Goal: Task Accomplishment & Management: Use online tool/utility

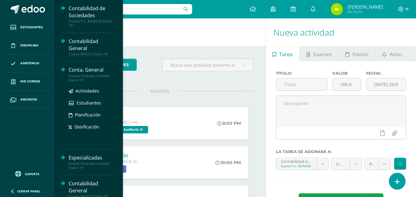
click at [95, 75] on div "Cuarto Finanzas y Admon Diario "A"" at bounding box center [92, 78] width 47 height 9
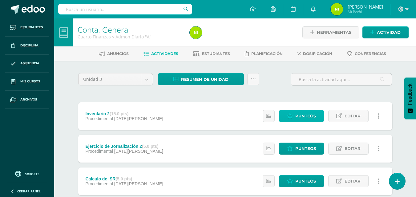
click at [293, 118] on link "Punteos" at bounding box center [301, 116] width 45 height 12
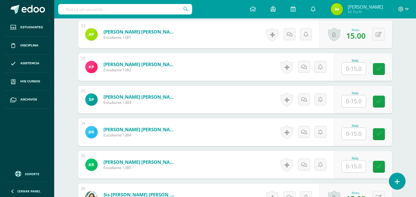
scroll to position [862, 0]
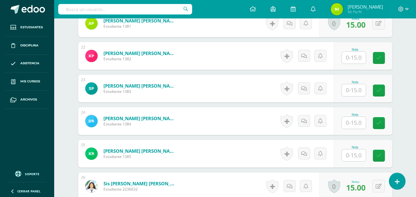
click at [356, 157] on input "text" at bounding box center [353, 155] width 24 height 12
type input "15"
click at [385, 156] on icon at bounding box center [383, 155] width 6 height 5
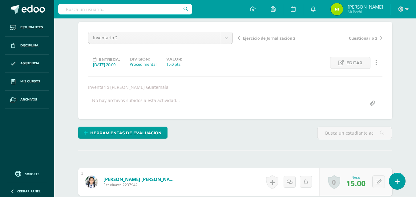
scroll to position [0, 0]
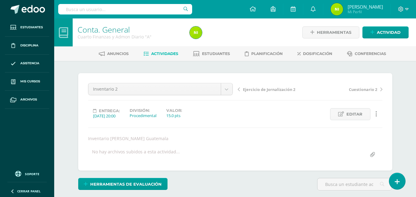
click at [280, 90] on span "Ejercicio de Jornalización 2" at bounding box center [269, 90] width 52 height 6
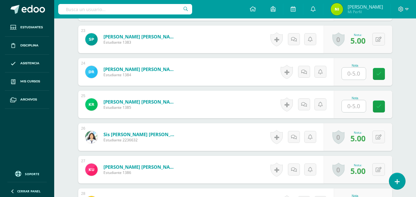
scroll to position [912, 0]
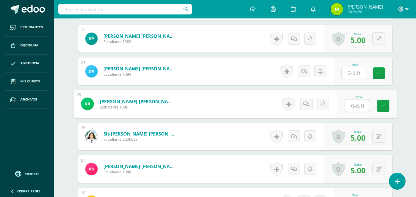
click at [355, 104] on input "text" at bounding box center [356, 106] width 25 height 12
type input "5"
click at [384, 106] on icon at bounding box center [383, 105] width 6 height 5
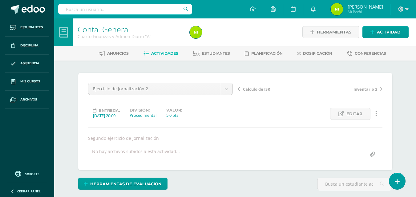
scroll to position [0, 0]
click at [155, 54] on span "Actividades" at bounding box center [164, 53] width 27 height 5
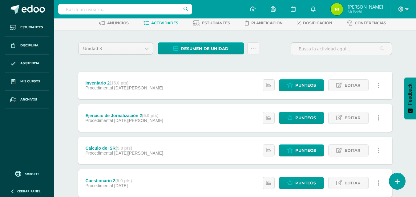
scroll to position [62, 0]
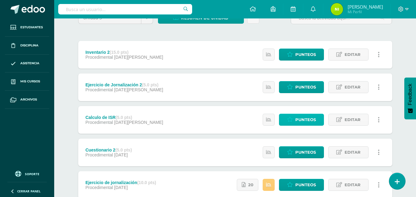
click at [302, 120] on span "Punteos" at bounding box center [305, 119] width 21 height 11
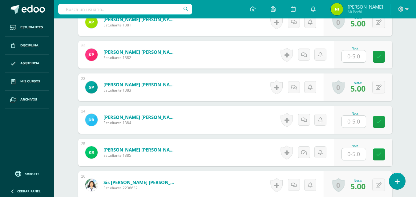
scroll to position [873, 0]
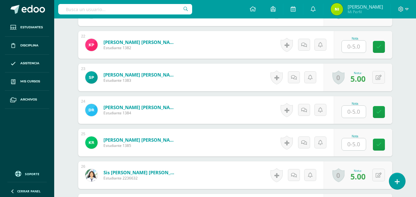
click at [349, 142] on input "text" at bounding box center [353, 144] width 24 height 12
type input "5"
click at [383, 142] on icon at bounding box center [383, 144] width 6 height 5
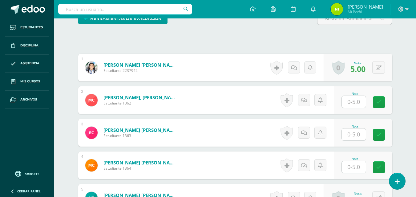
scroll to position [0, 0]
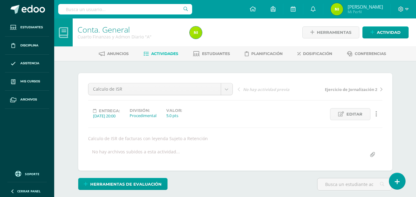
click span "Actividades"
